Goal: Navigation & Orientation: Find specific page/section

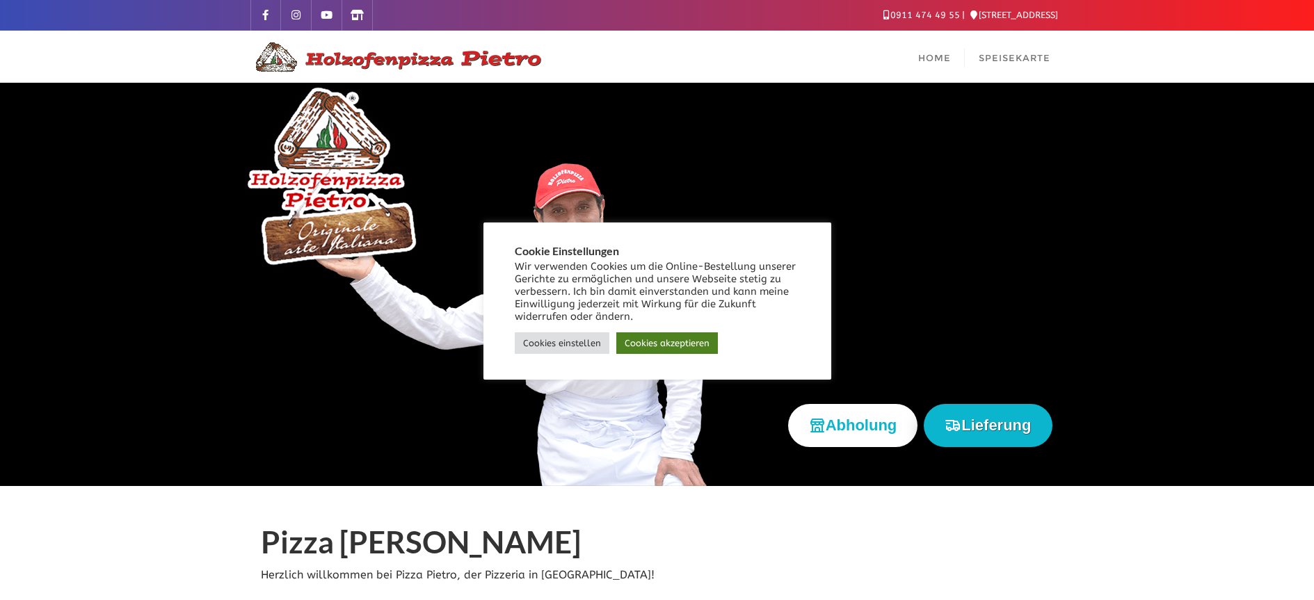
click at [646, 348] on link "Cookies akzeptieren" at bounding box center [667, 343] width 102 height 22
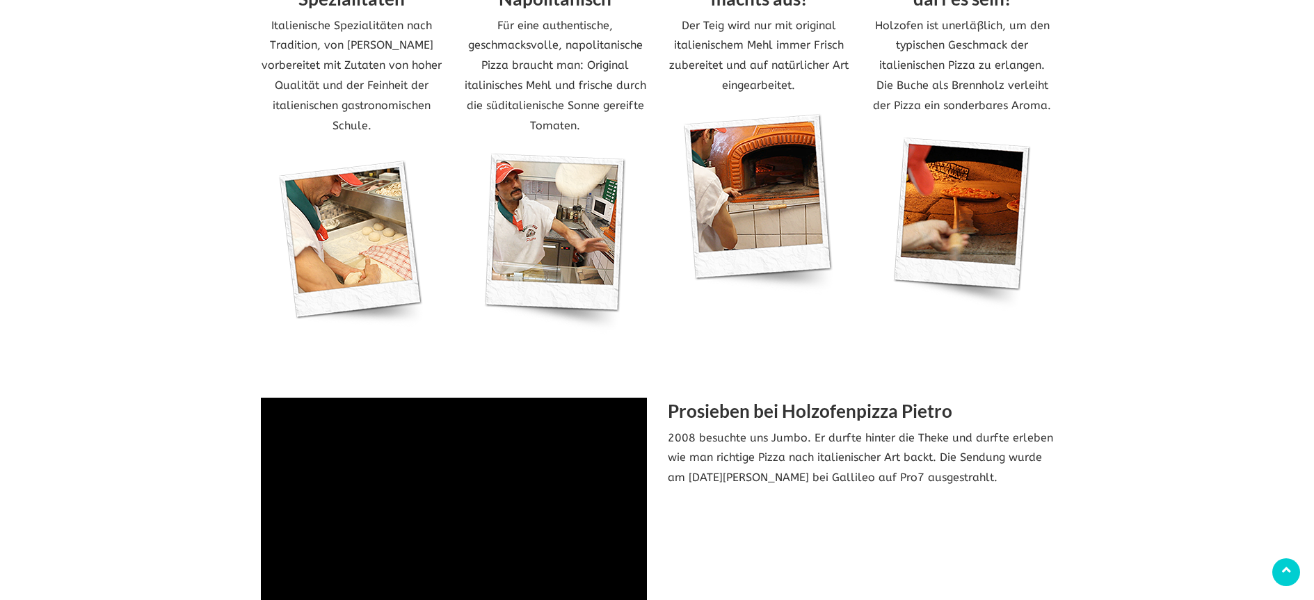
scroll to position [556, 0]
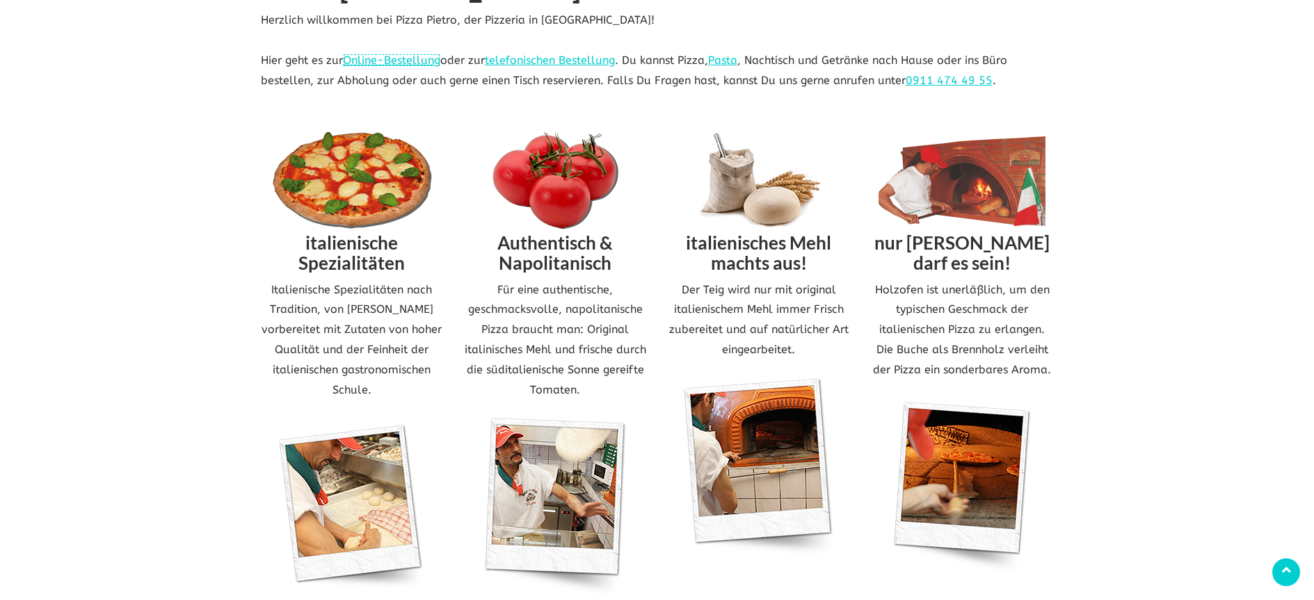
click at [387, 61] on link "Online-Bestellung" at bounding box center [391, 60] width 97 height 13
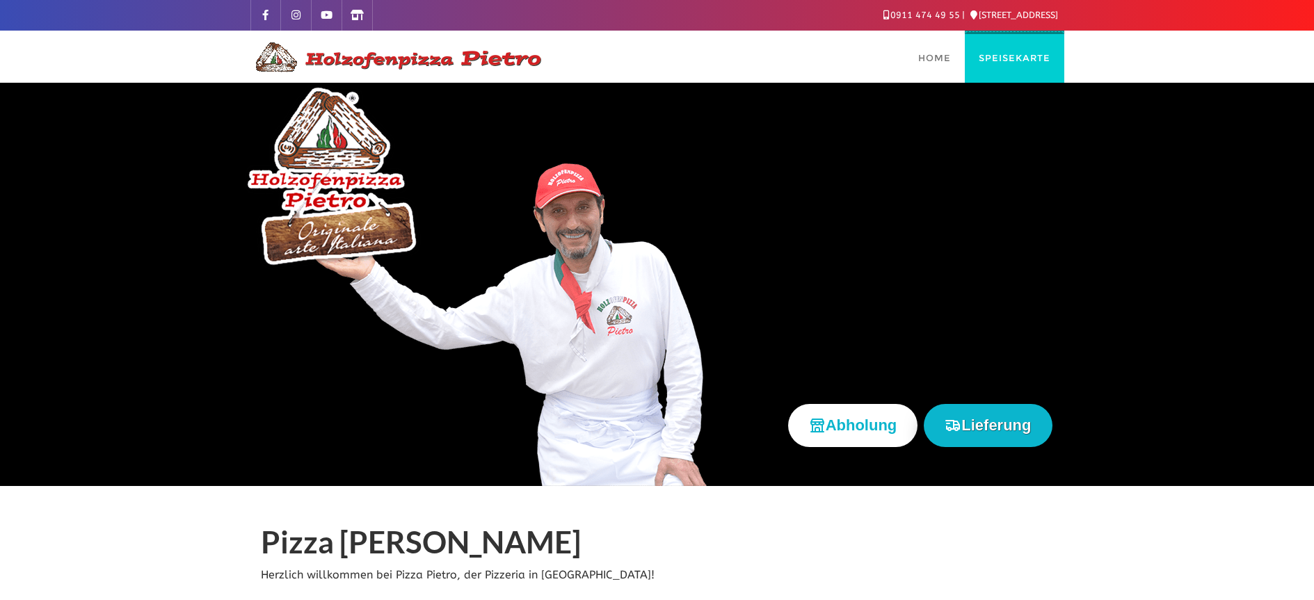
click at [1003, 55] on span "Speisekarte" at bounding box center [1015, 57] width 72 height 11
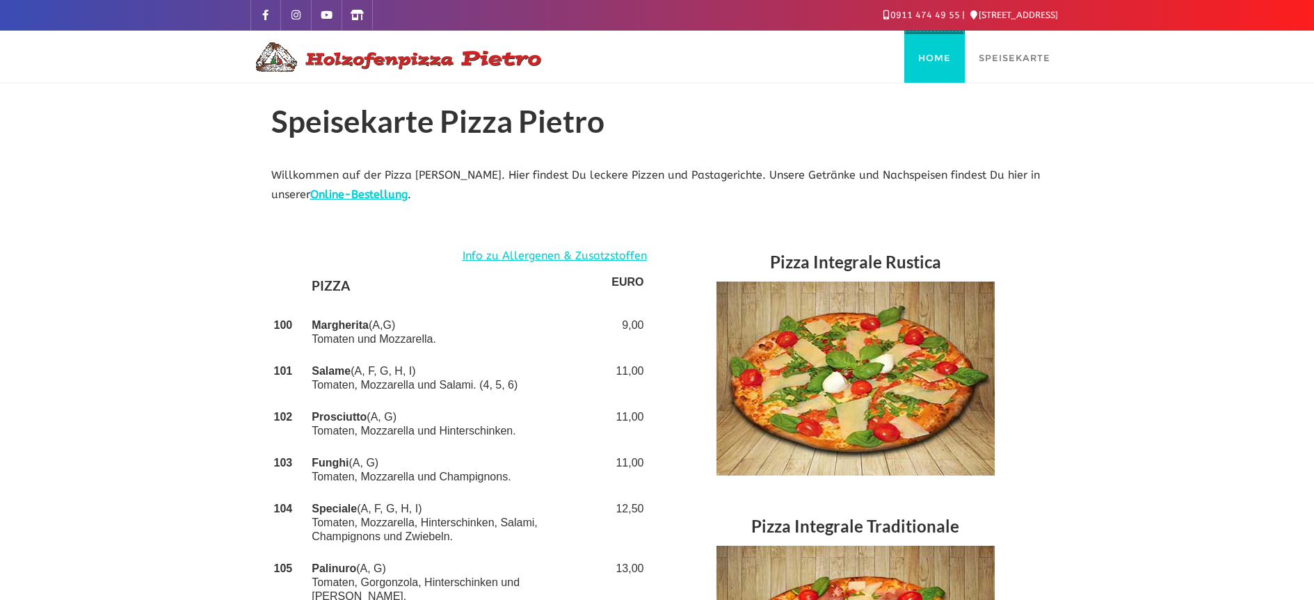
click at [929, 56] on span "Home" at bounding box center [934, 57] width 33 height 11
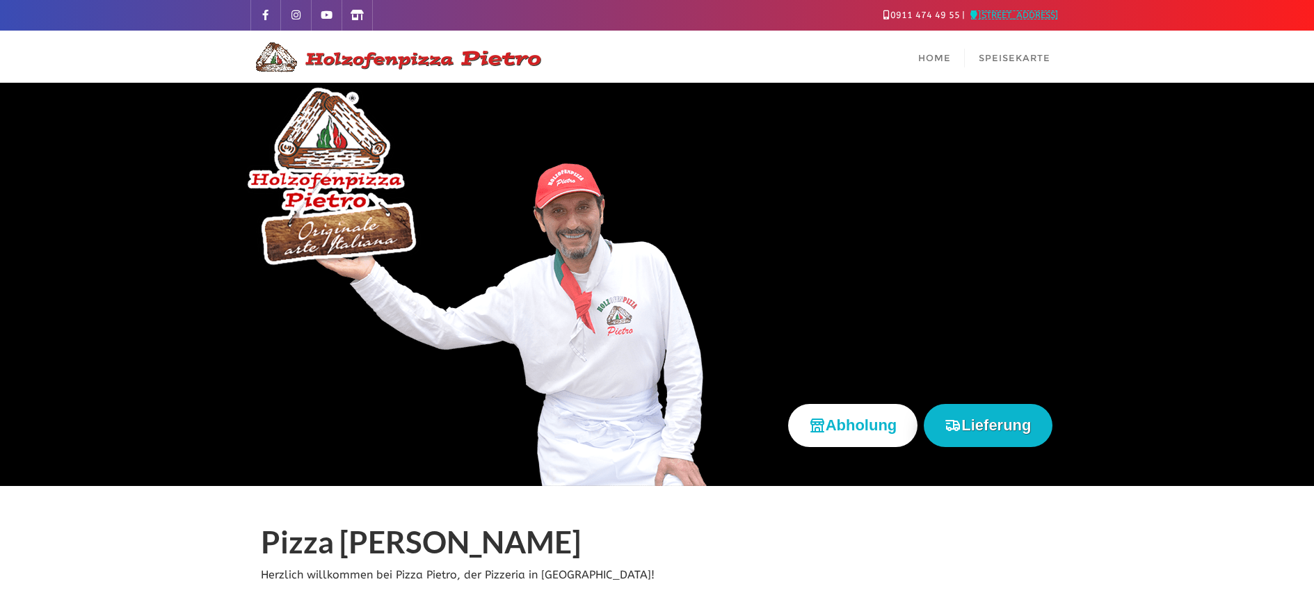
click at [1000, 12] on link "[STREET_ADDRESS]" at bounding box center [1014, 15] width 88 height 10
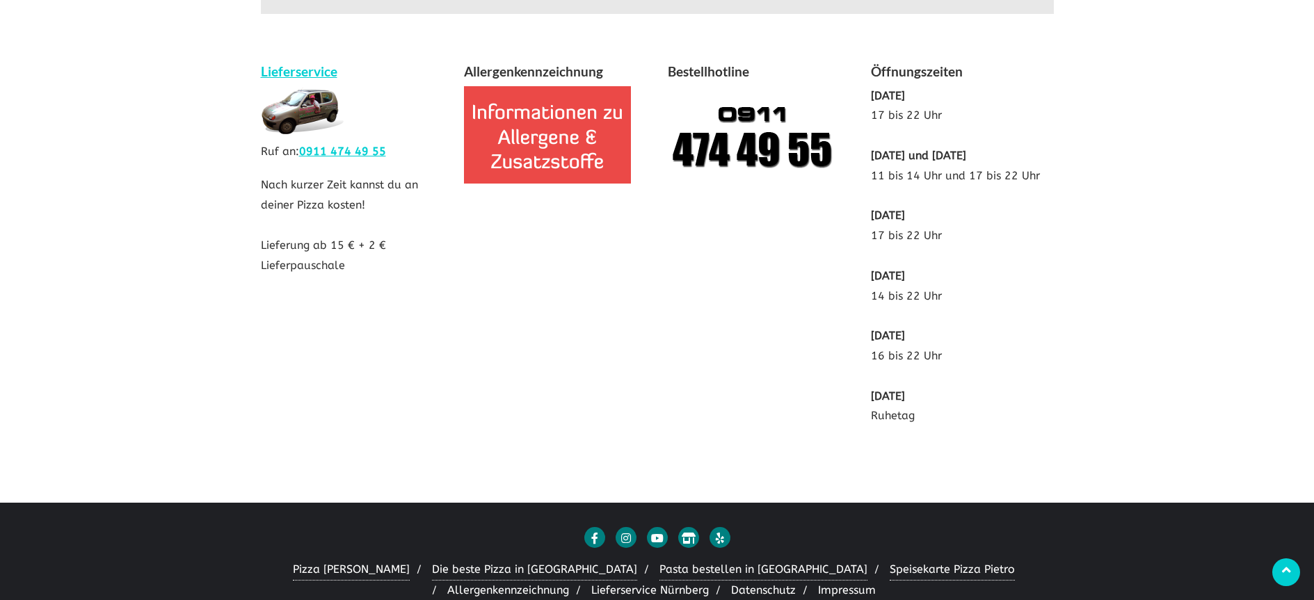
scroll to position [2661, 0]
